Goal: Contribute content: Contribute content

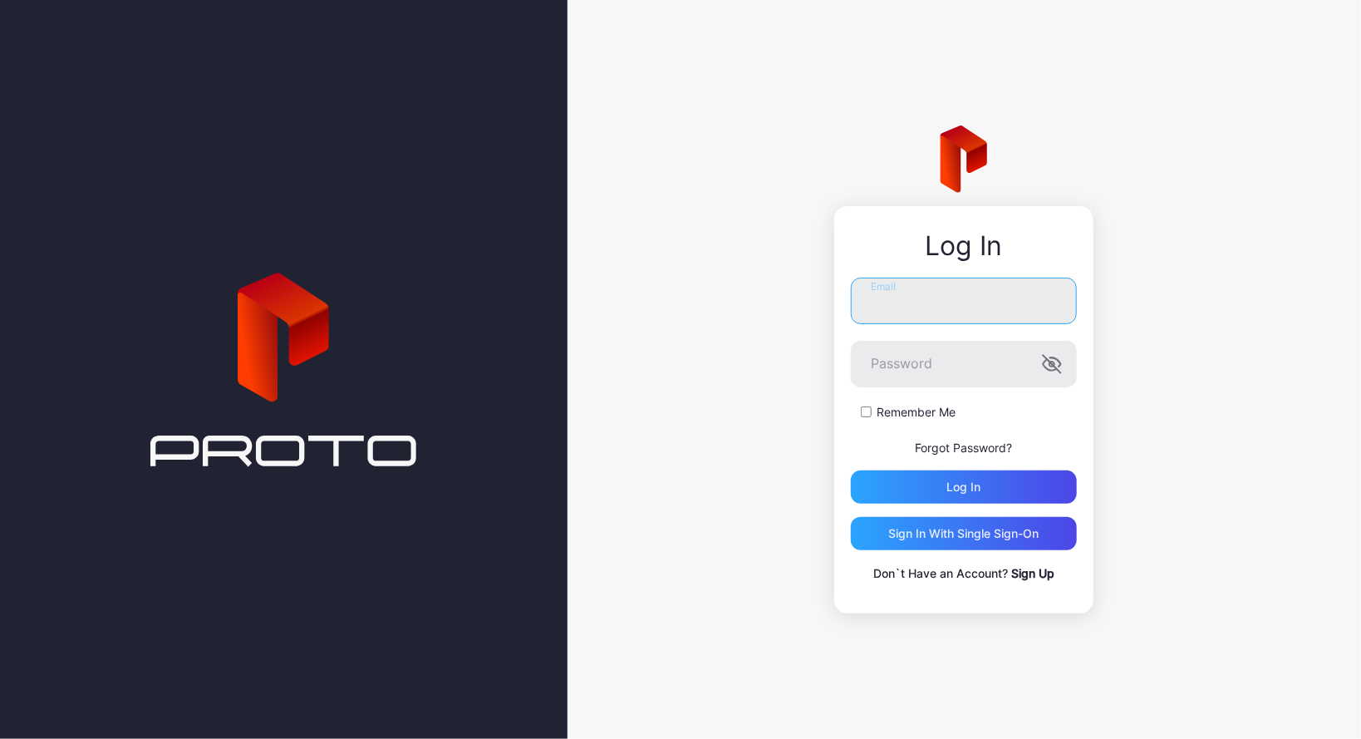
type input "**********"
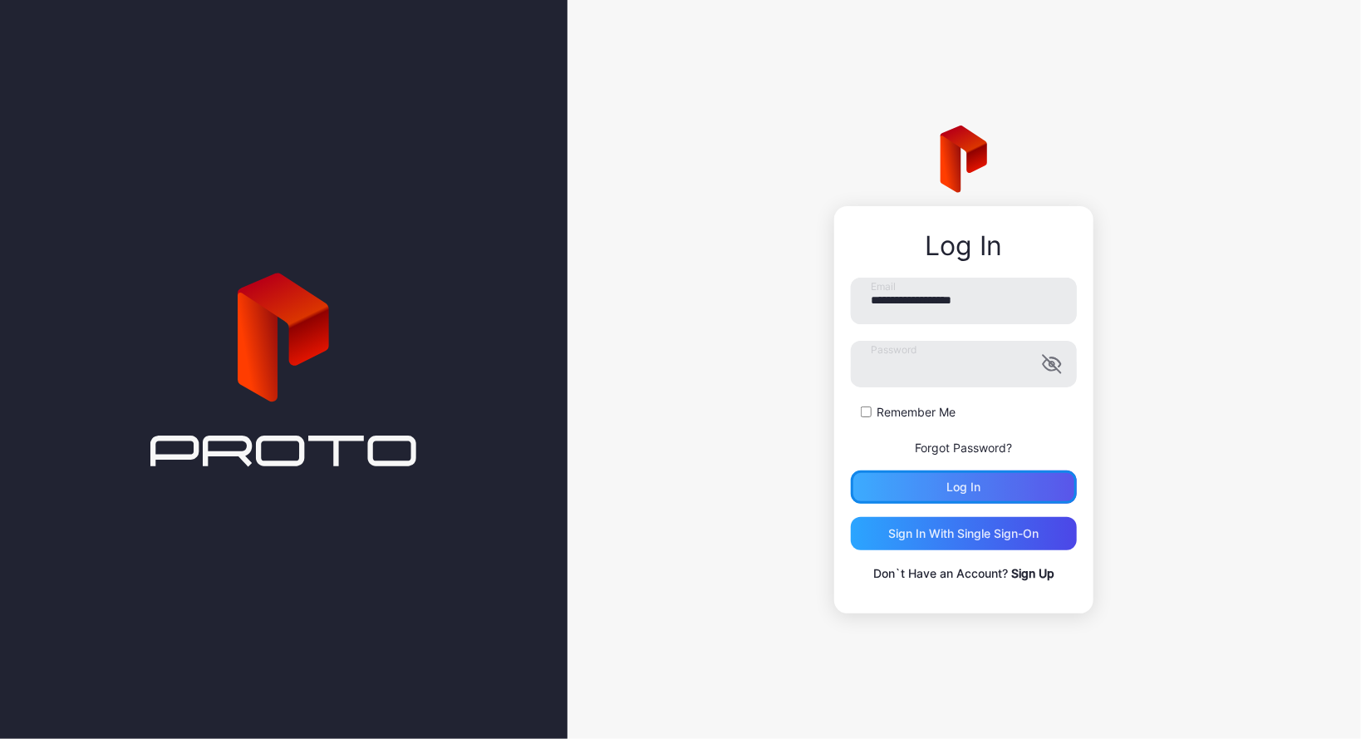
click at [963, 492] on div "Log in" at bounding box center [964, 486] width 34 height 13
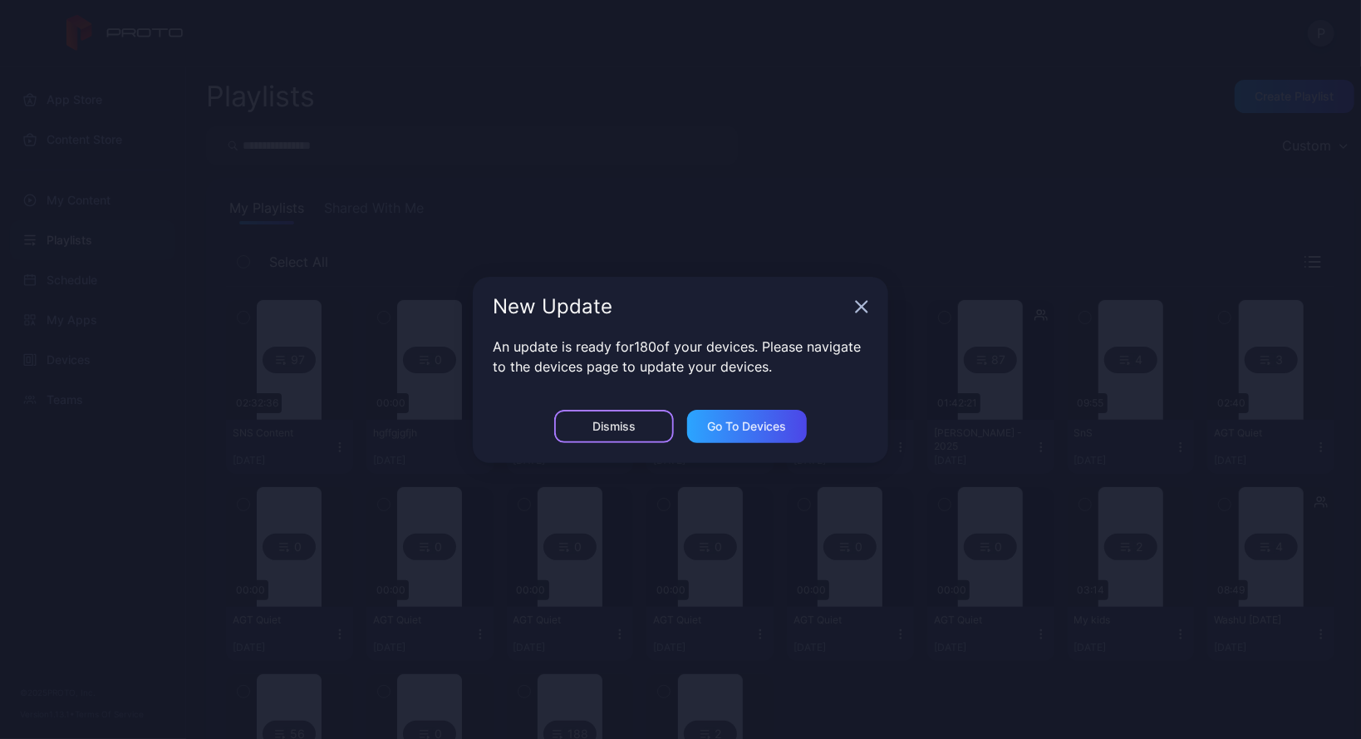
click at [604, 425] on div "Dismiss" at bounding box center [613, 426] width 43 height 13
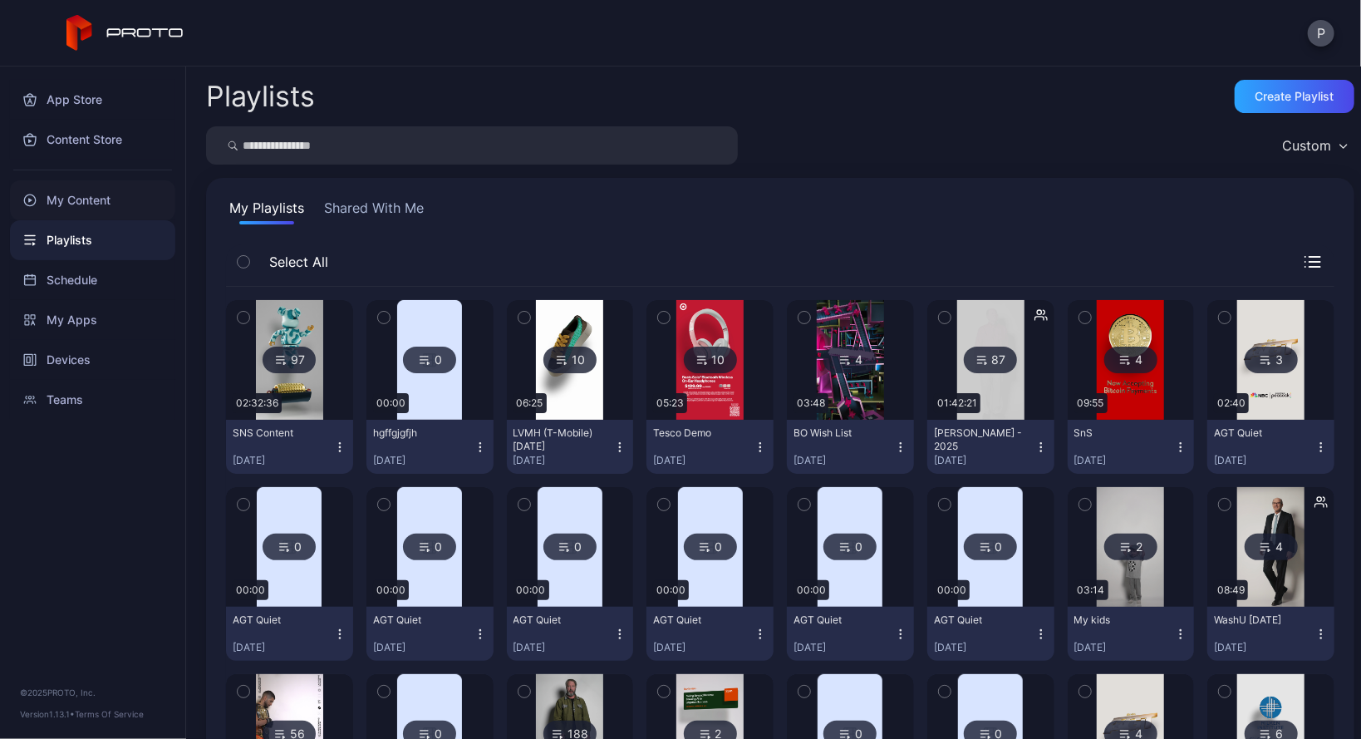
click at [87, 193] on div "My Content" at bounding box center [92, 200] width 165 height 40
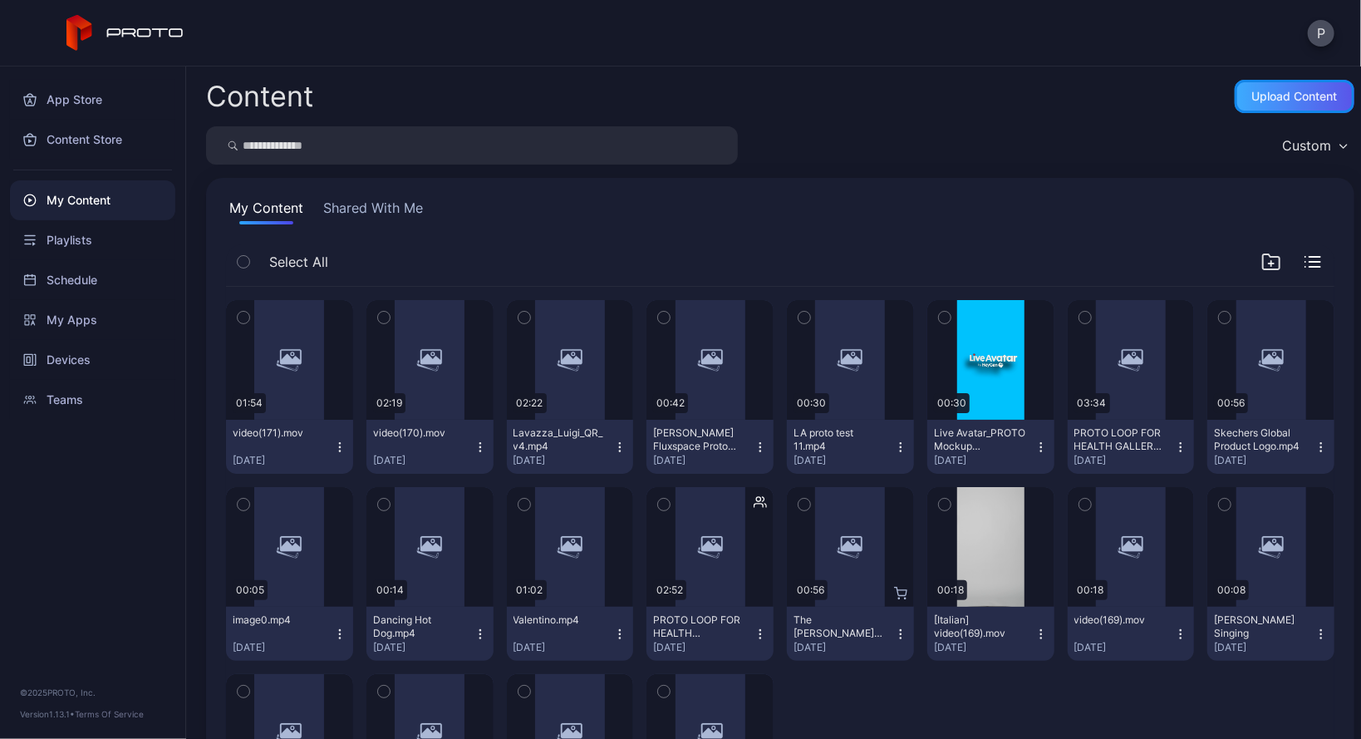
click at [1304, 92] on div "Upload Content" at bounding box center [1295, 96] width 86 height 13
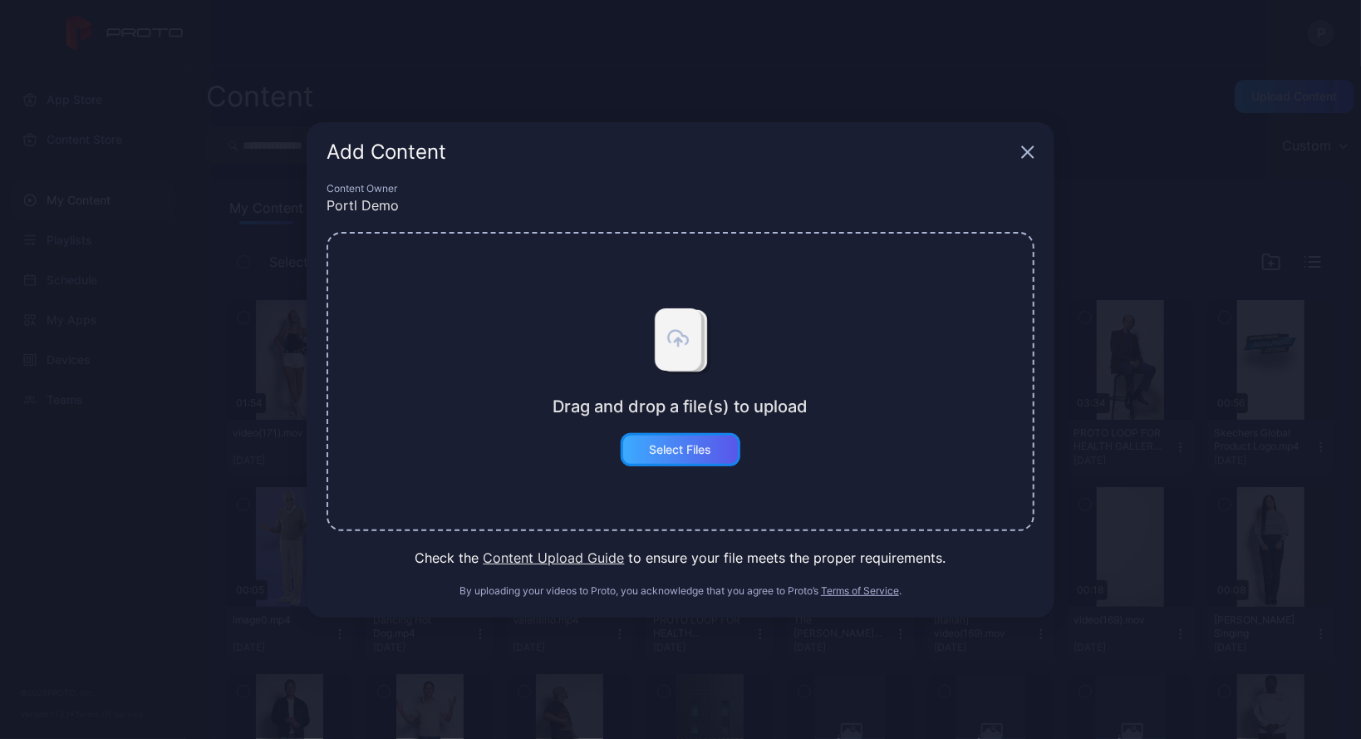
click at [695, 454] on div "Select Files" at bounding box center [681, 449] width 62 height 13
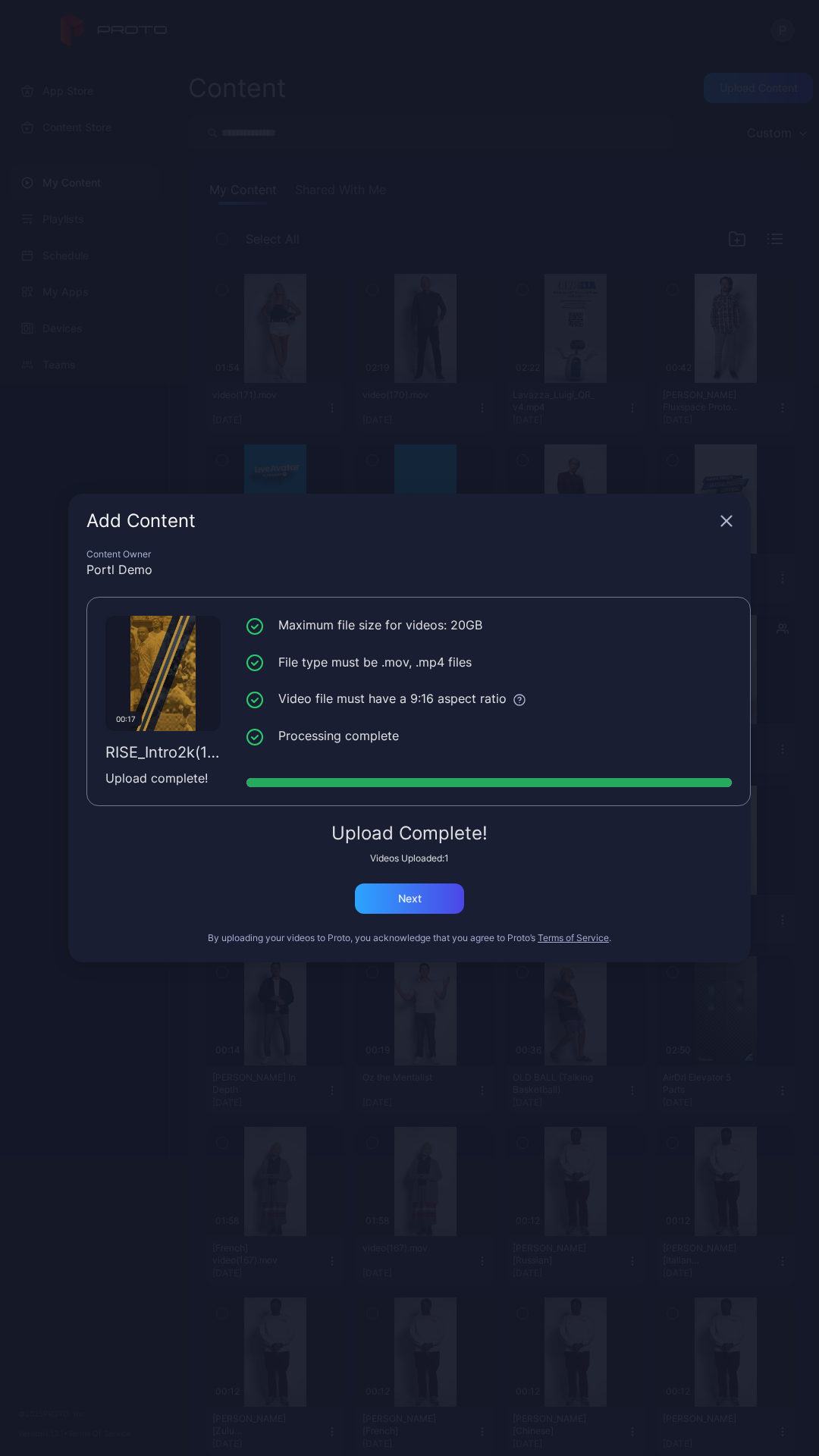
click at [725, 524] on icon "button" at bounding box center [727, 521] width 10 height 10
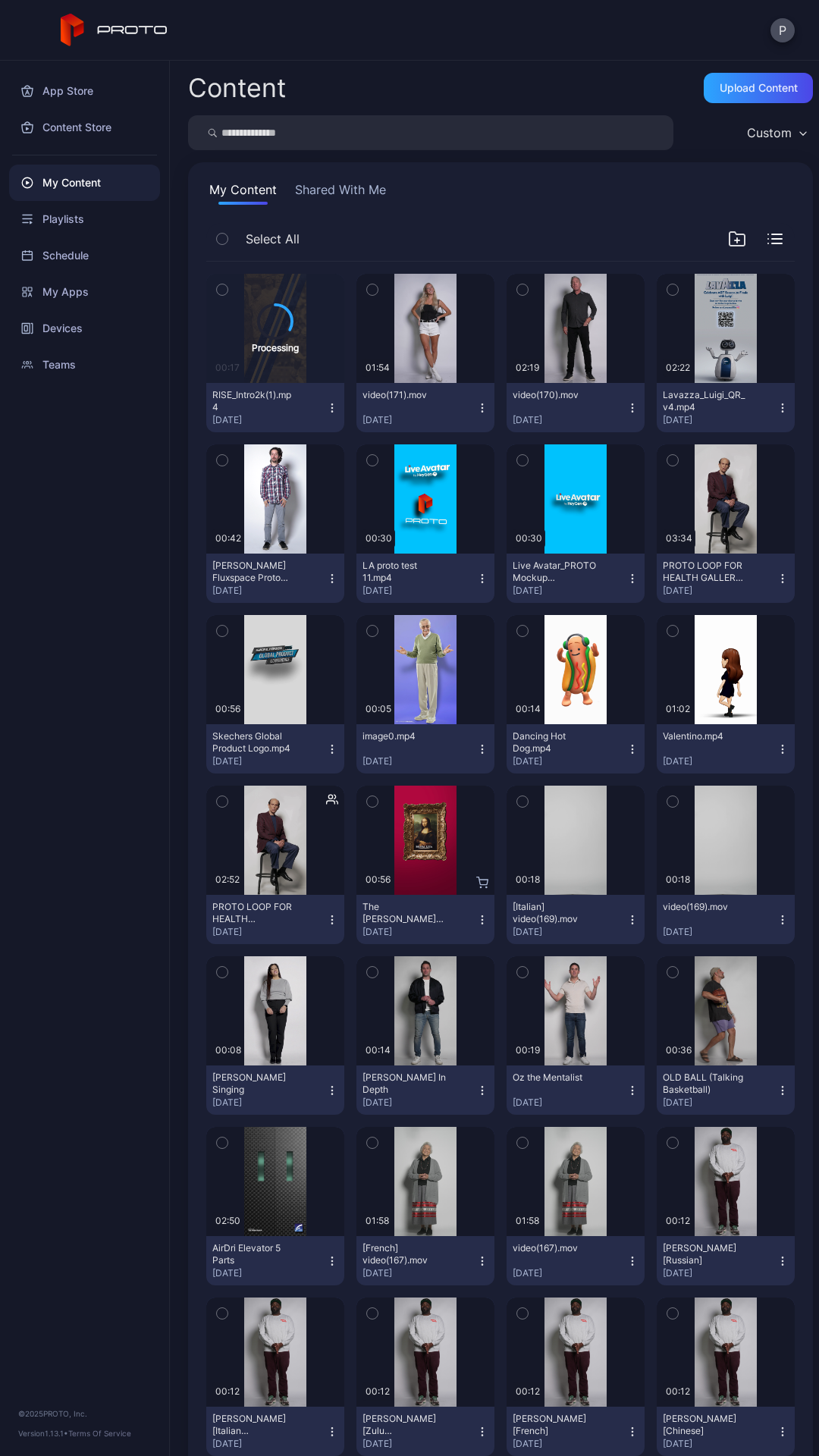
click at [792, 19] on div "P" at bounding box center [782, 30] width 25 height 25
click at [750, 82] on div "Upload Content" at bounding box center [759, 88] width 79 height 12
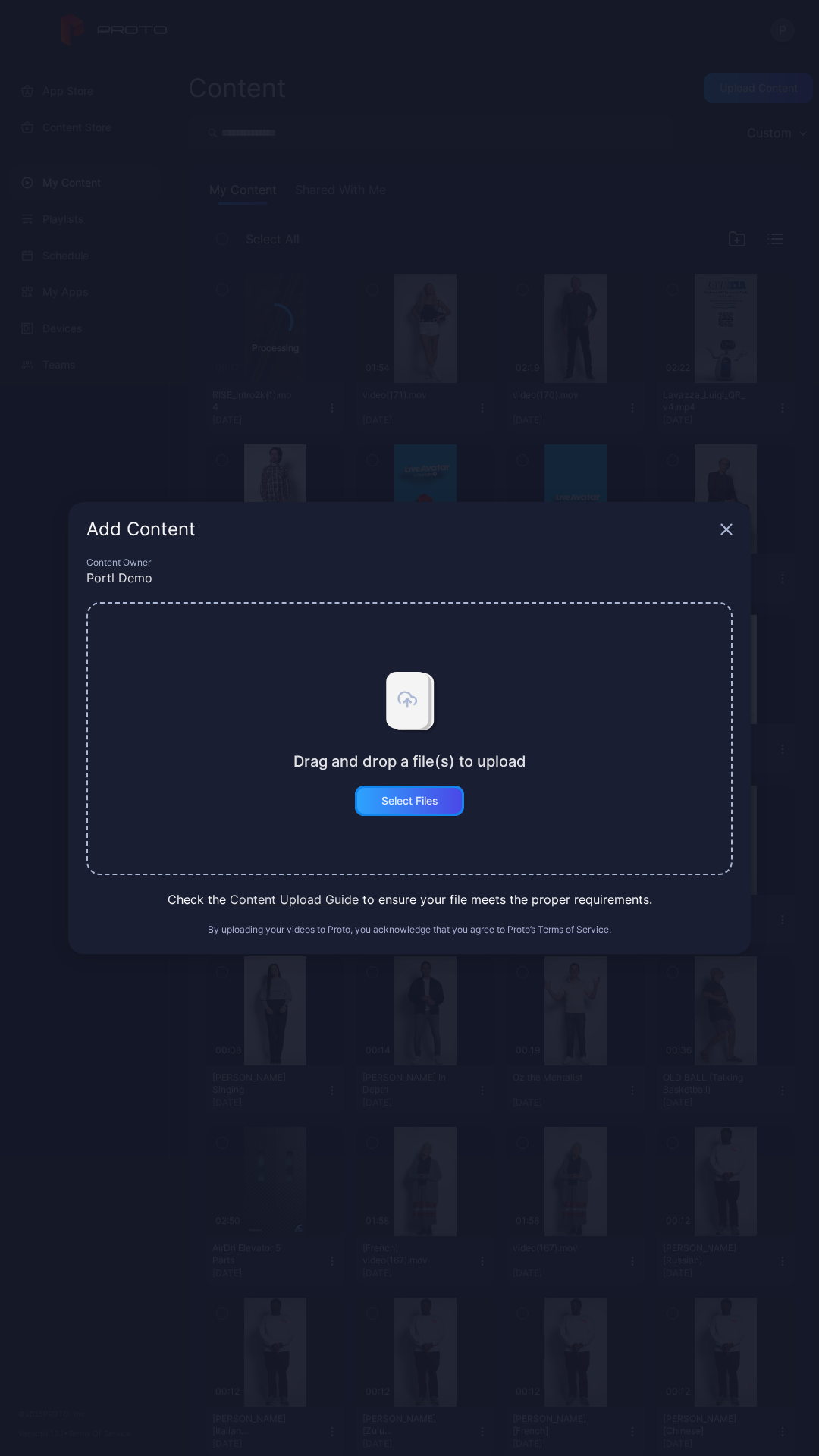
click at [436, 674] on div "Select Files" at bounding box center [410, 801] width 110 height 30
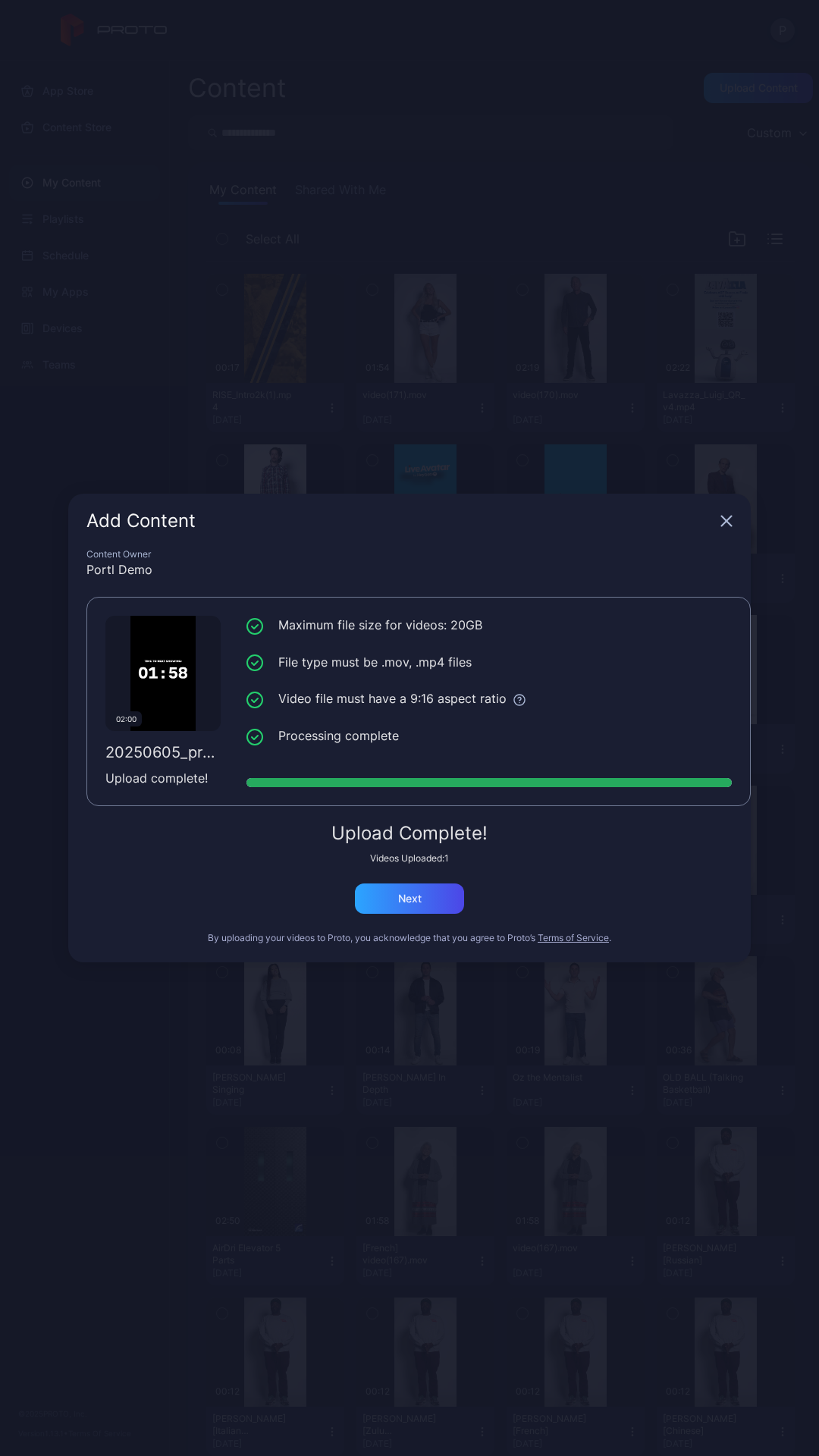
click at [729, 524] on icon "button" at bounding box center [727, 521] width 10 height 10
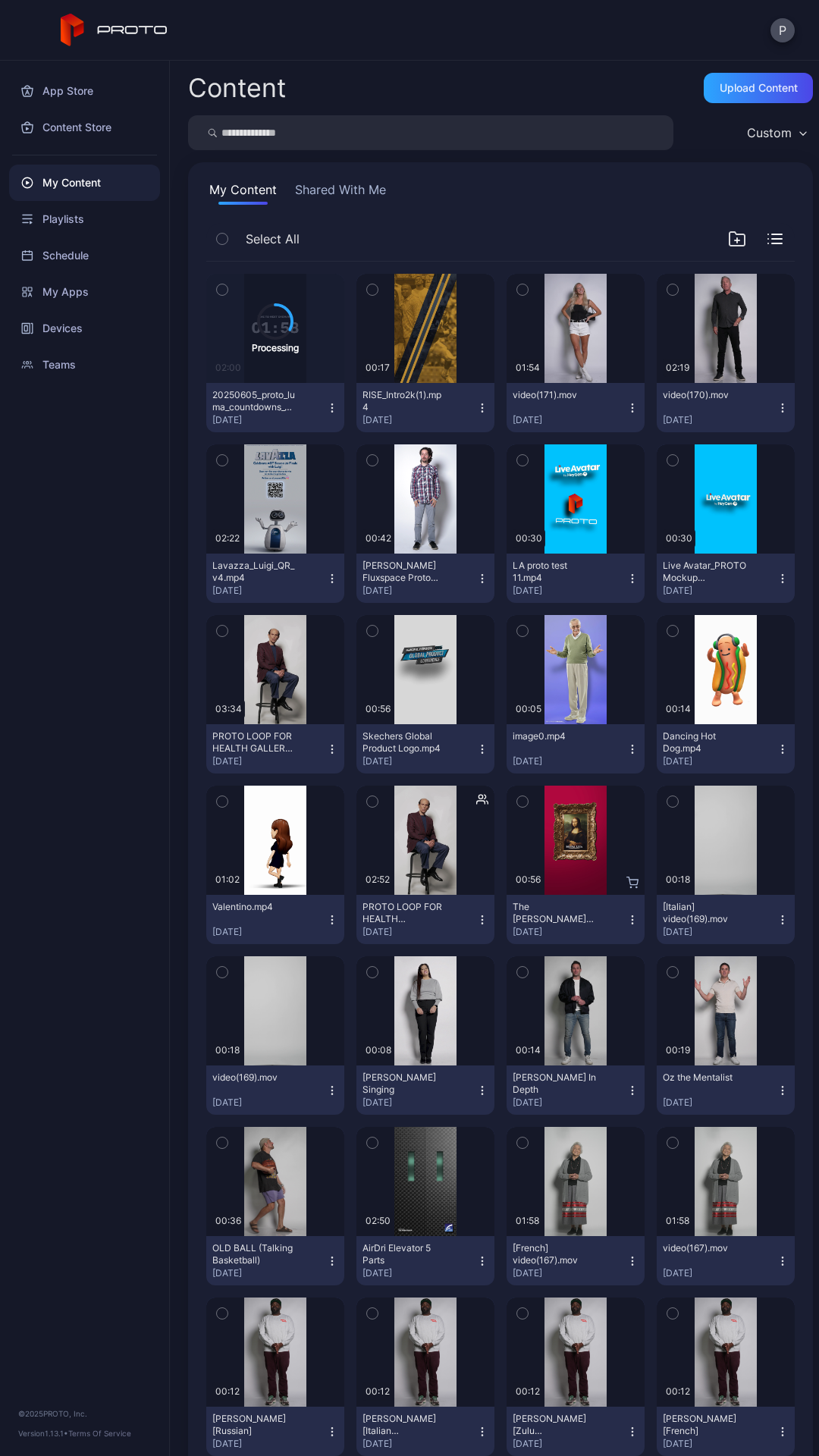
click at [786, 37] on button "P" at bounding box center [782, 30] width 25 height 25
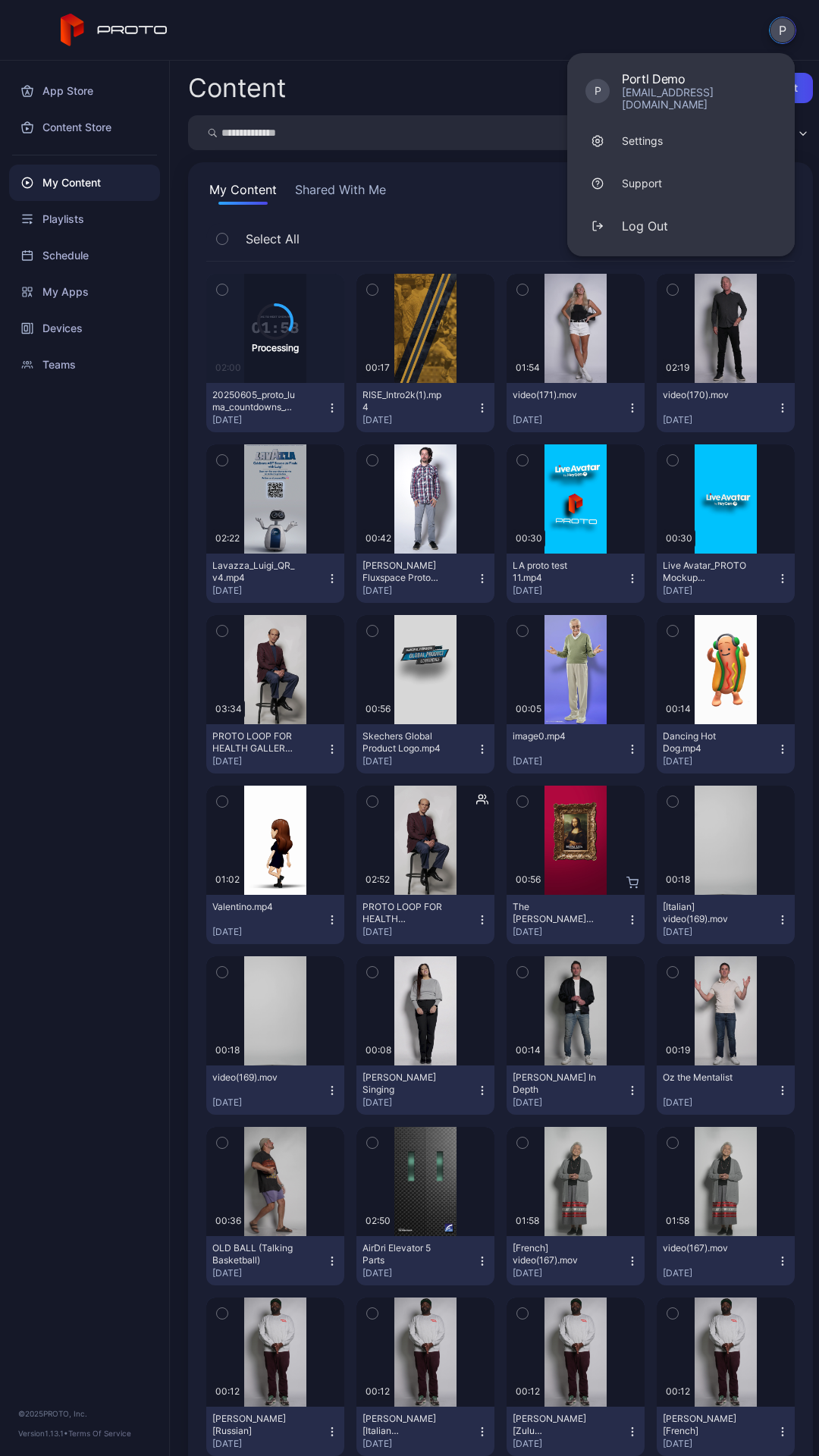
click at [671, 211] on button "Log Out" at bounding box center [680, 225] width 227 height 43
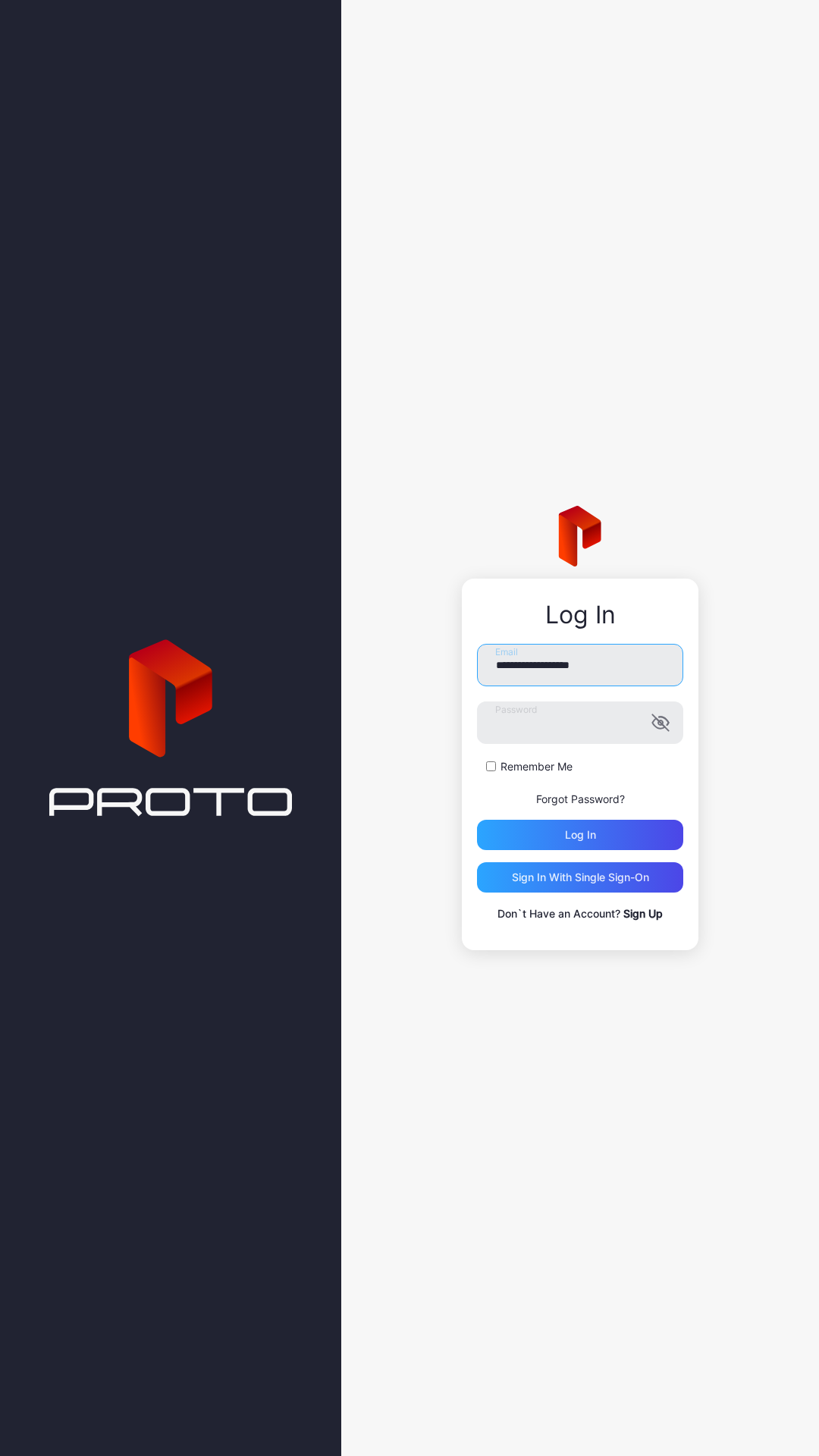
click at [583, 670] on input "**********" at bounding box center [581, 665] width 206 height 43
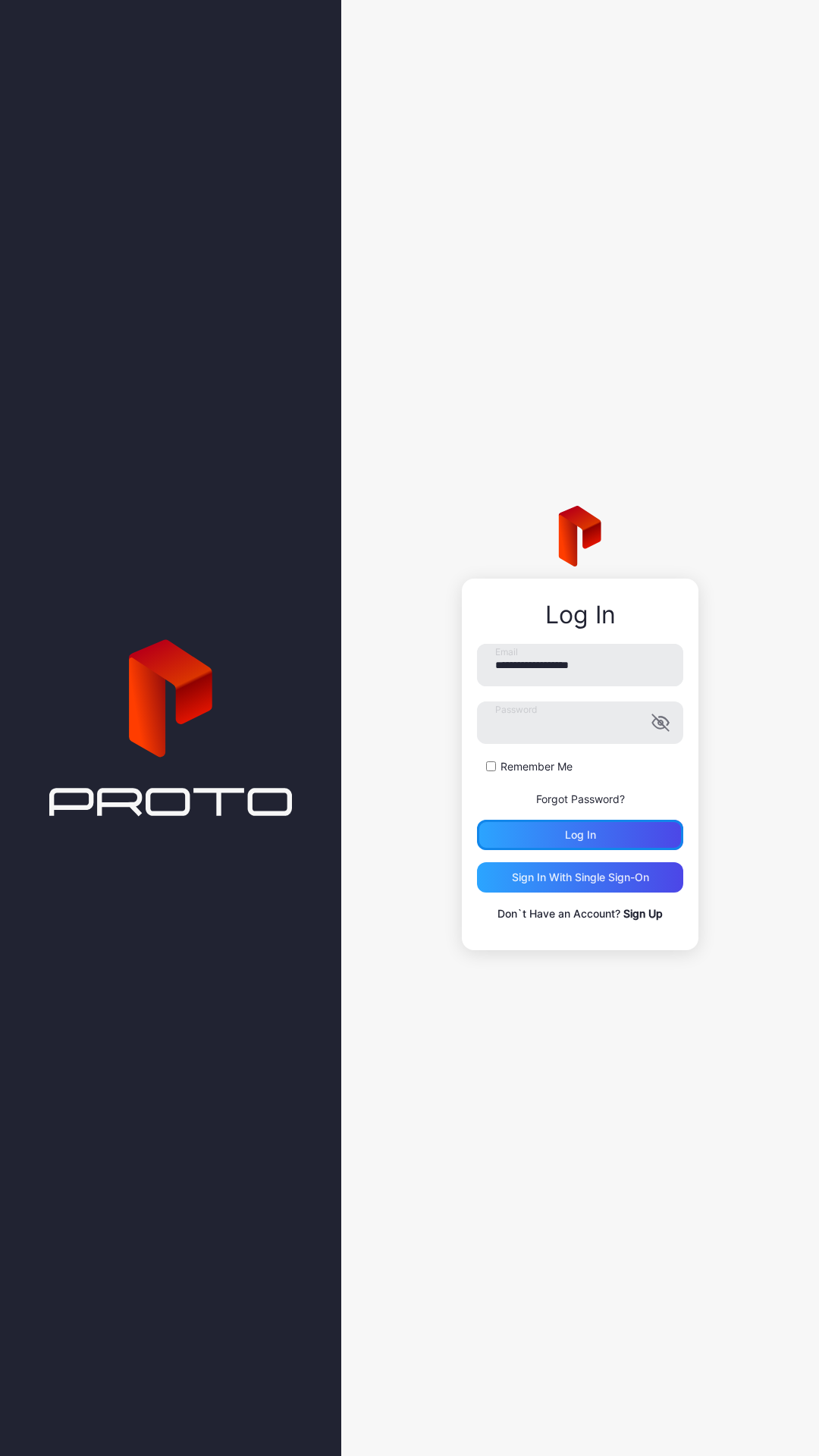
click at [599, 674] on div "Log in" at bounding box center [581, 834] width 206 height 30
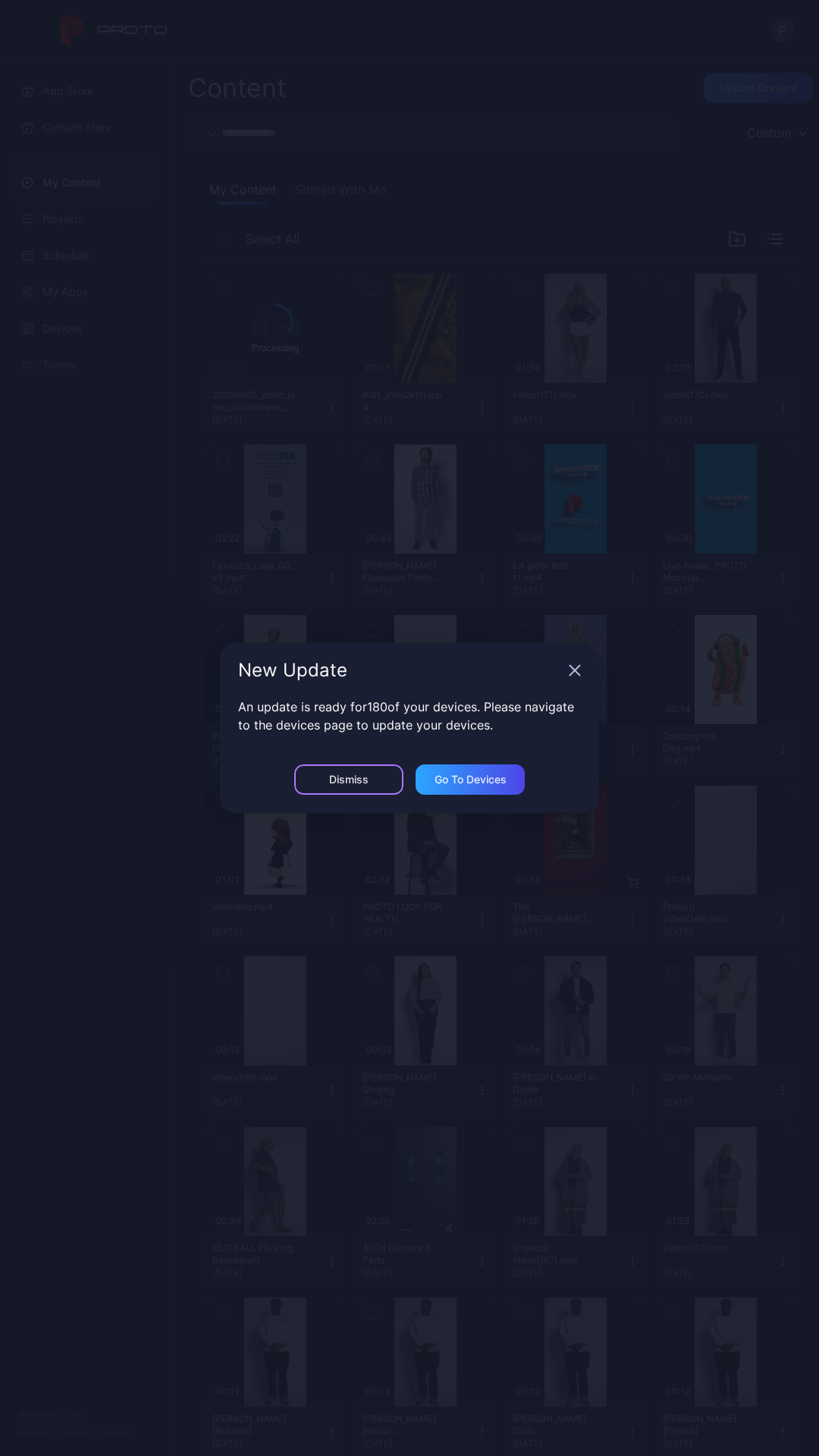
click at [315, 674] on div "Dismiss" at bounding box center [349, 779] width 110 height 30
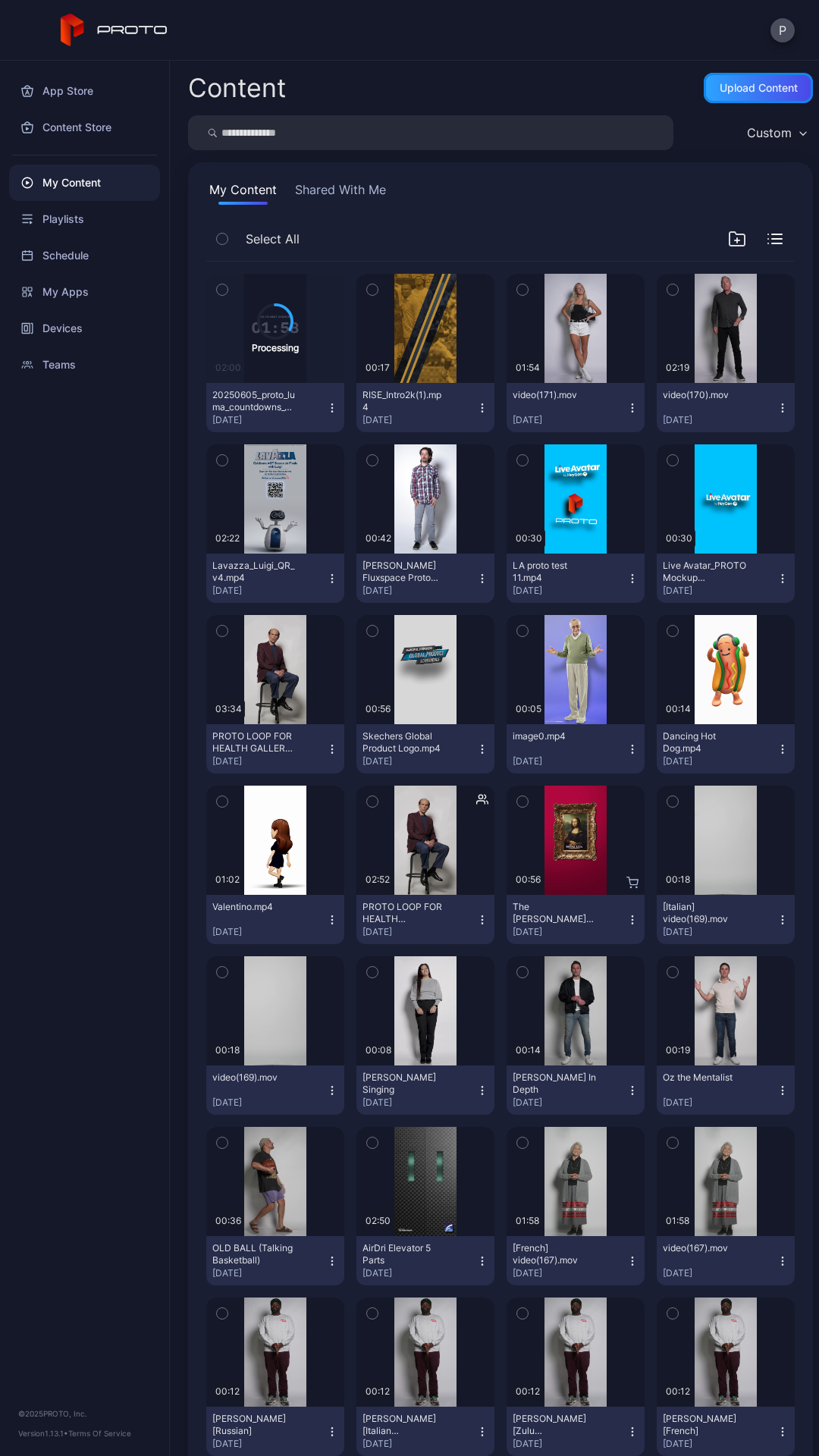
click at [730, 99] on div "Upload Content" at bounding box center [759, 88] width 110 height 30
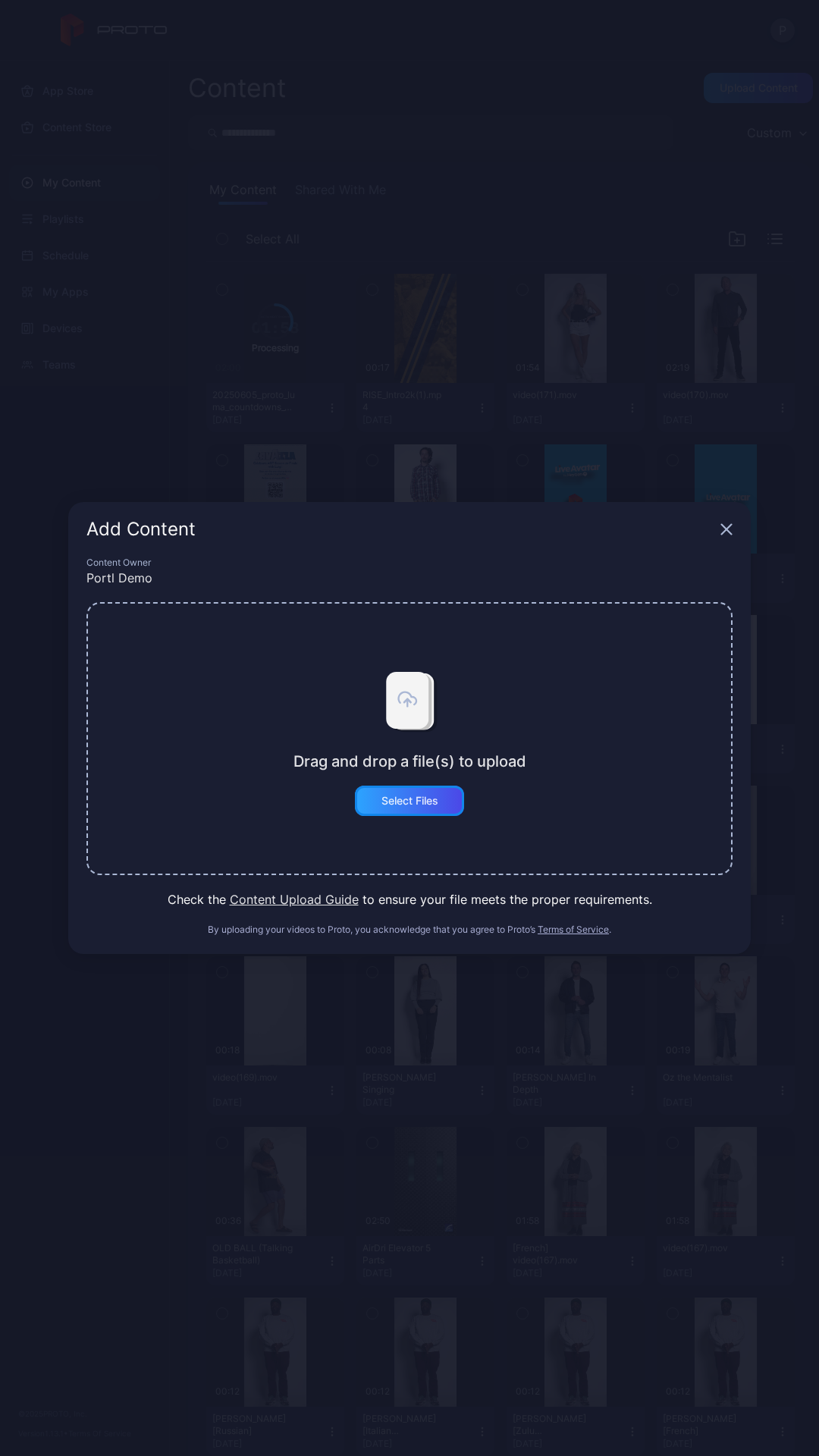
click at [392, 674] on div "Select Files" at bounding box center [410, 801] width 110 height 30
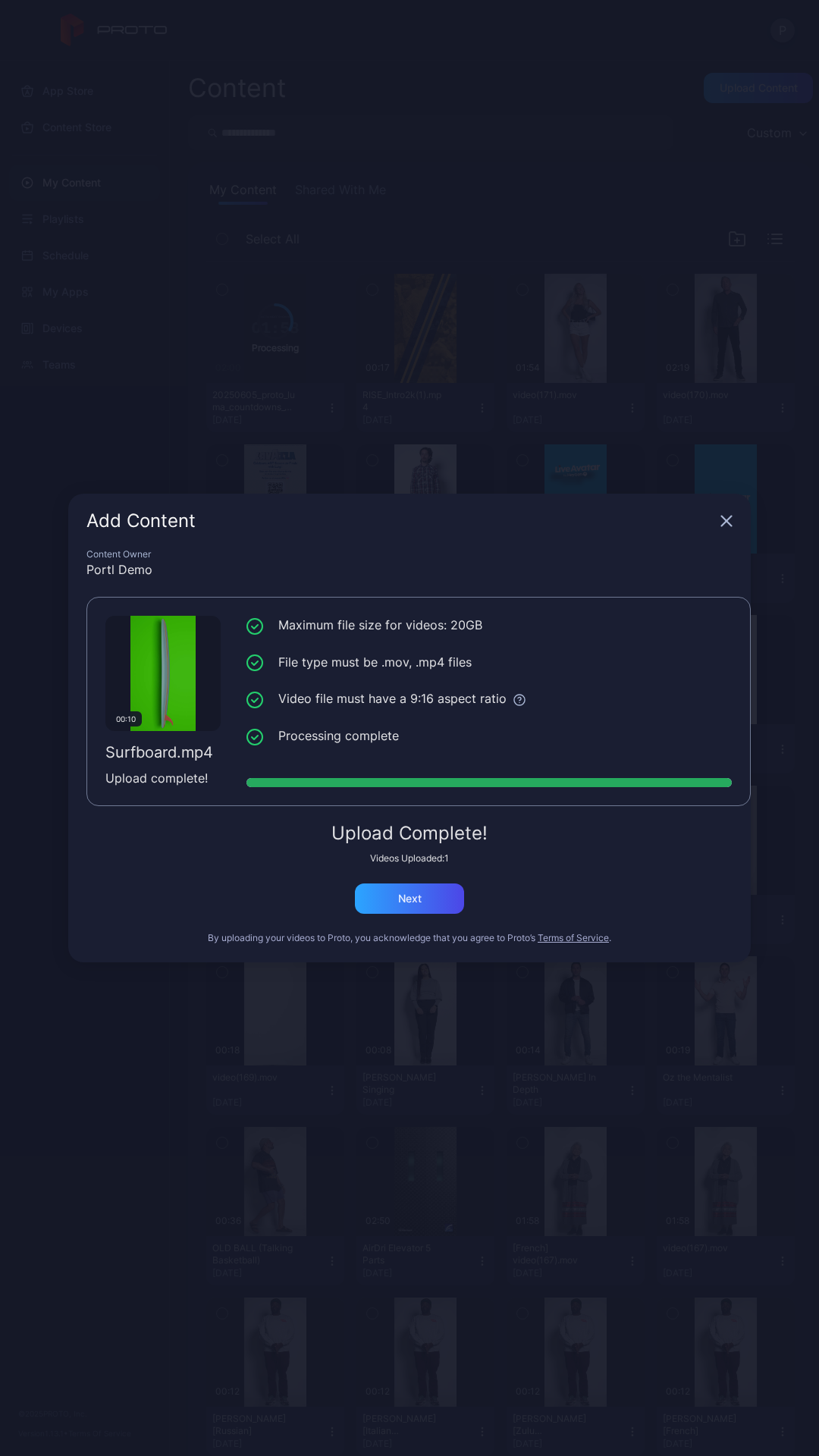
click at [724, 519] on icon "button" at bounding box center [727, 521] width 10 height 10
